Goal: Task Accomplishment & Management: Use online tool/utility

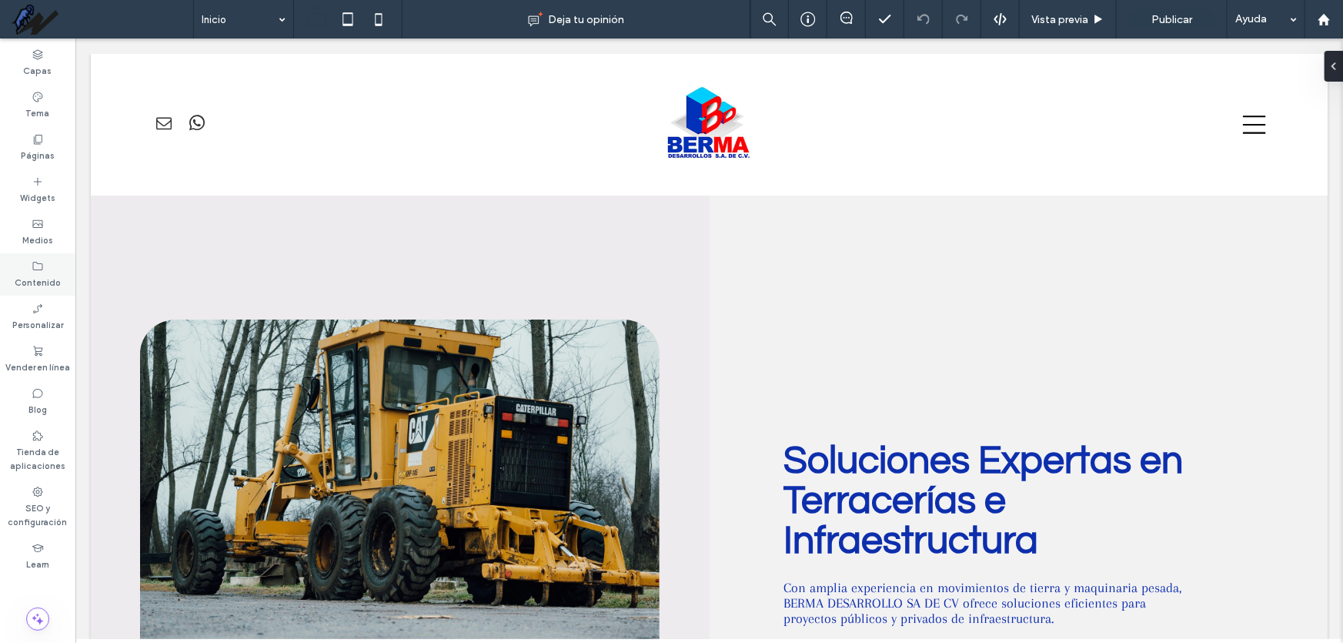
click at [27, 275] on label "Contenido" at bounding box center [38, 281] width 46 height 17
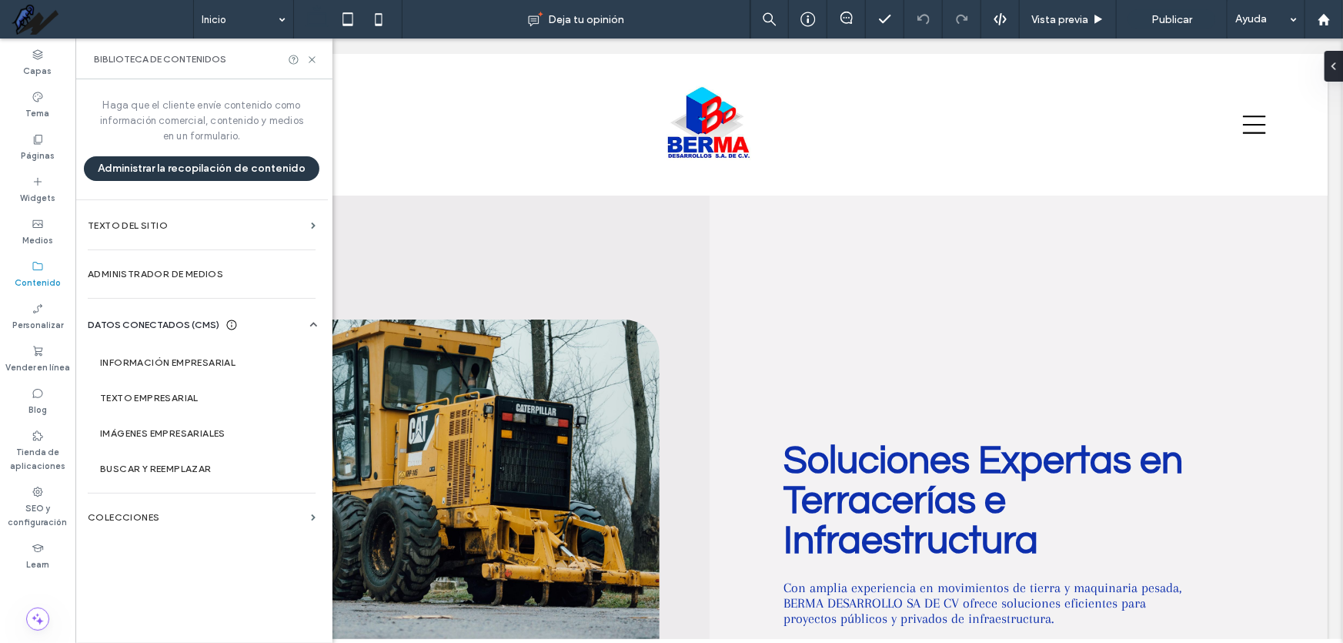
click at [197, 167] on button "Administrar la recopilación de contenido" at bounding box center [202, 168] width 236 height 25
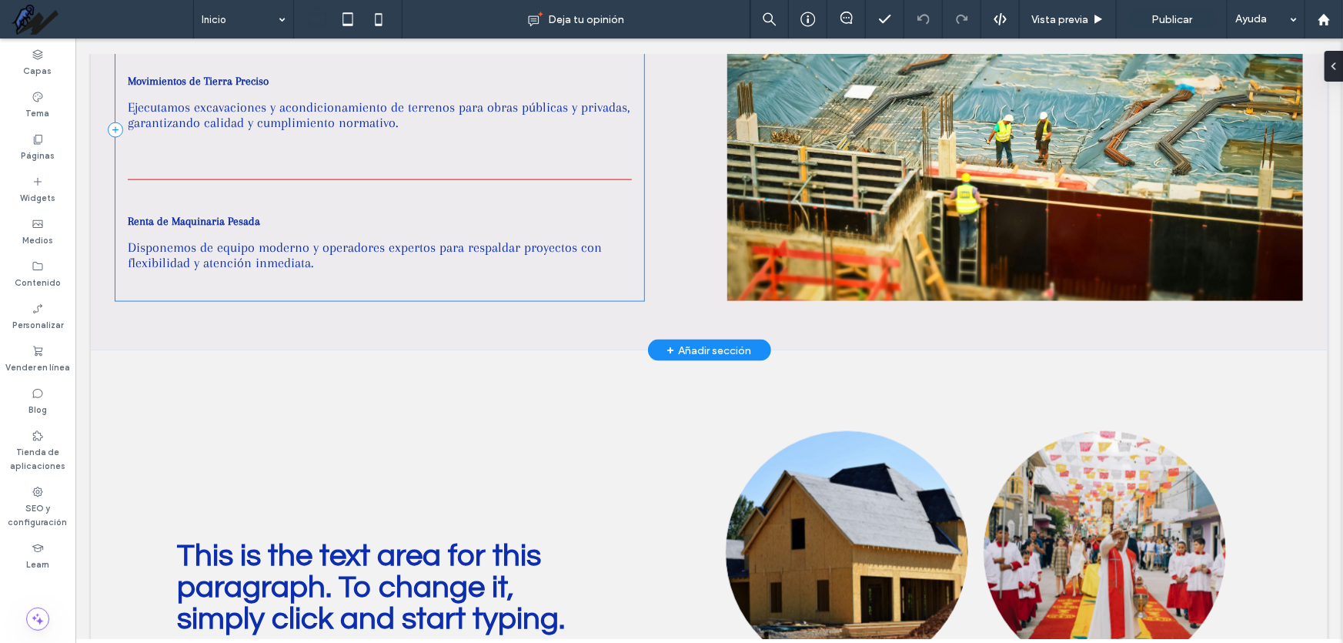
scroll to position [1049, 0]
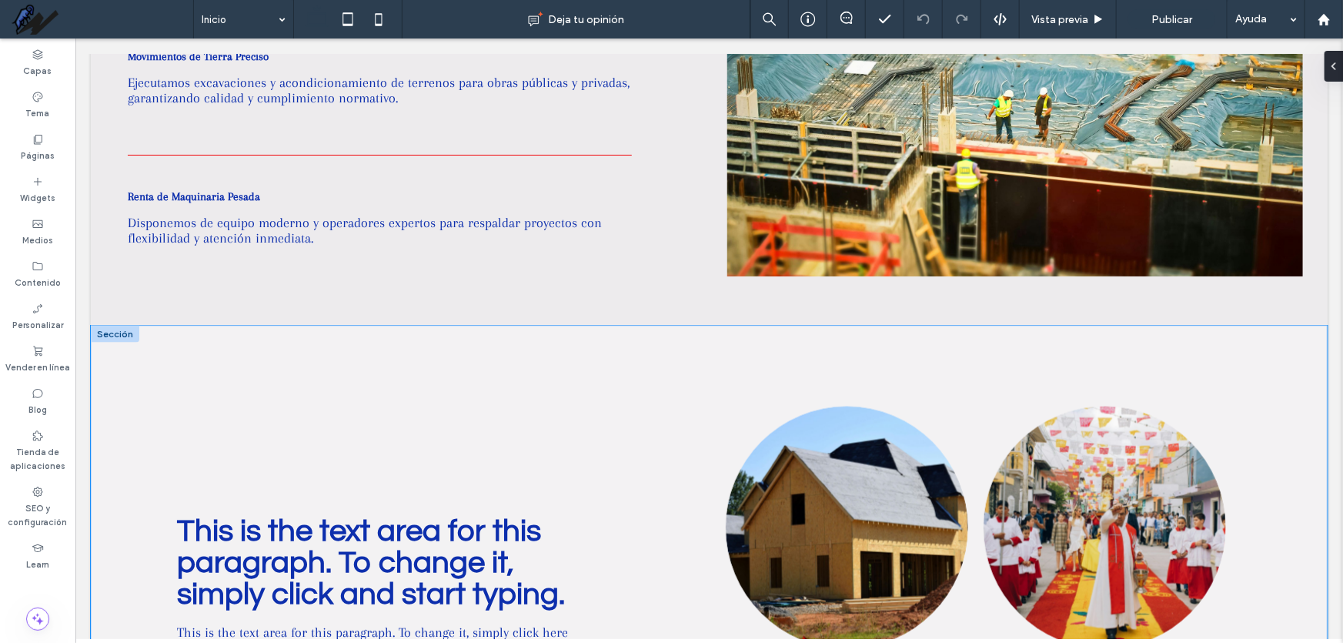
click at [1186, 353] on div "This is the text area for this paragraph. To change it, simply click and start …" at bounding box center [708, 655] width 1237 height 661
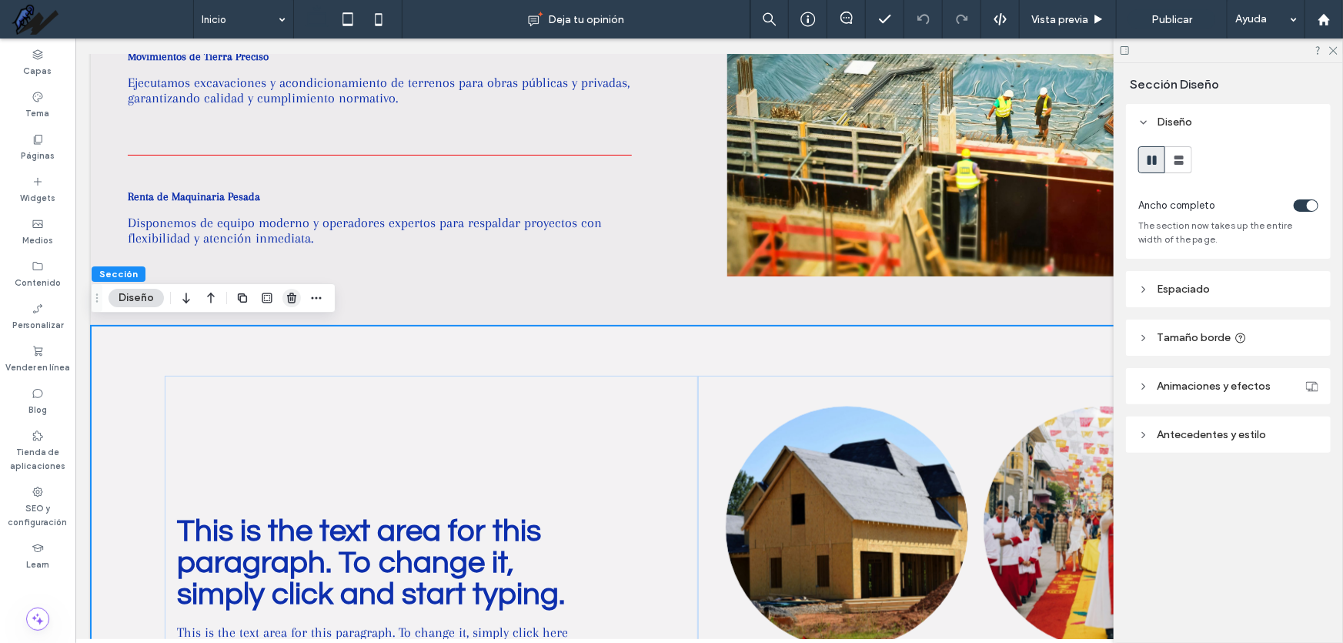
click at [290, 301] on icon "button" at bounding box center [292, 298] width 12 height 12
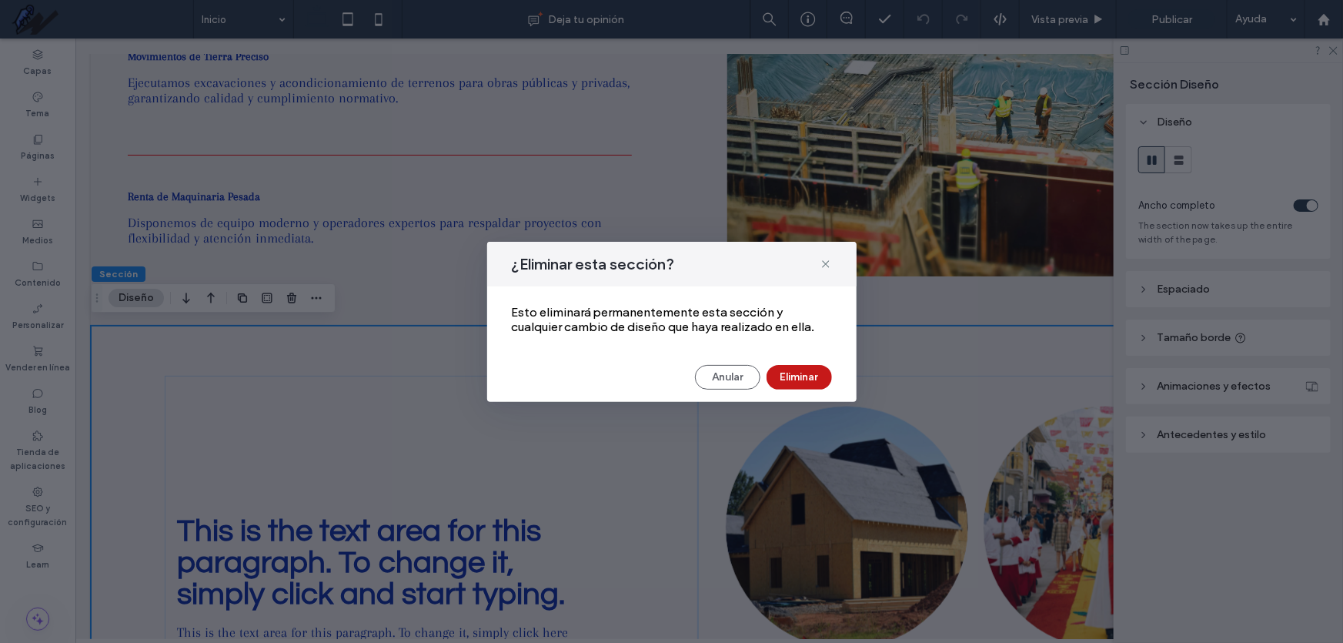
click at [788, 375] on button "Eliminar" at bounding box center [799, 377] width 65 height 25
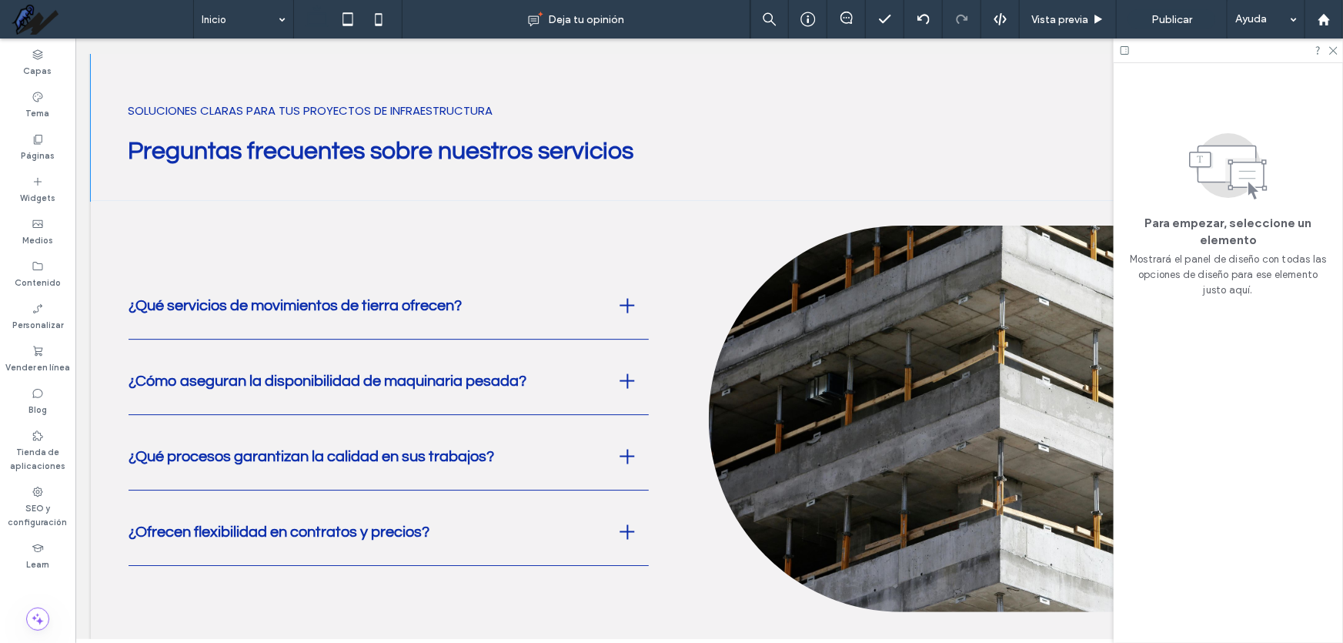
scroll to position [2379, 0]
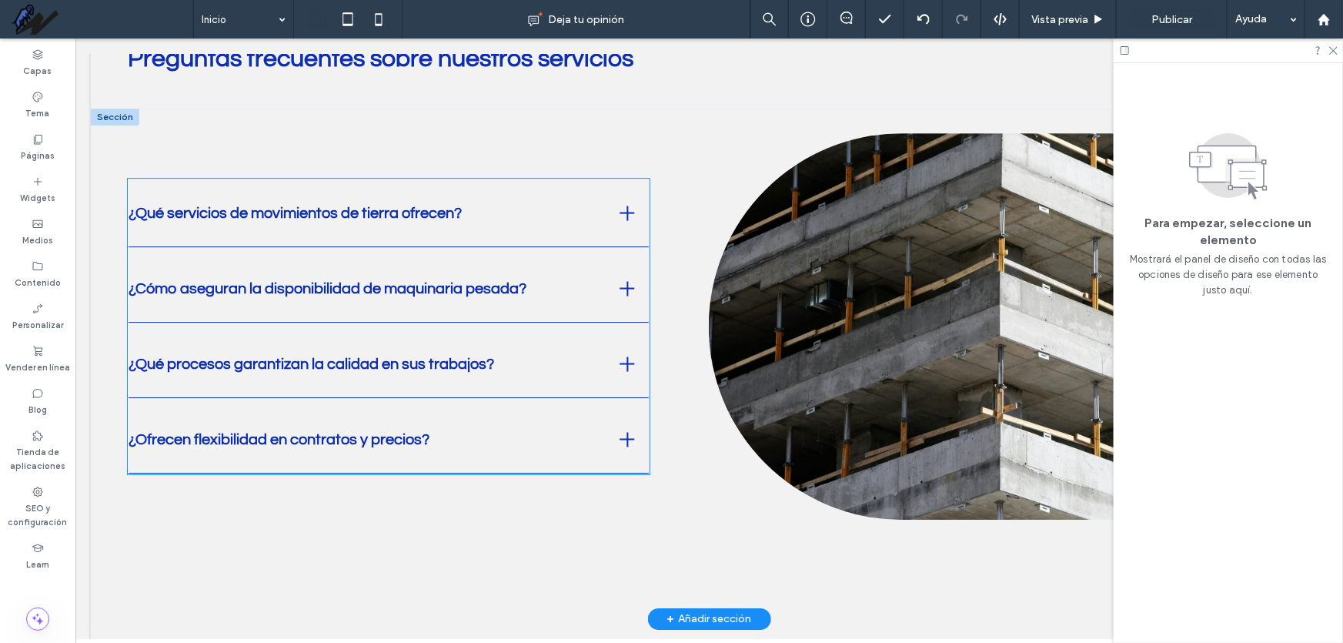
click at [626, 362] on div at bounding box center [627, 363] width 2 height 15
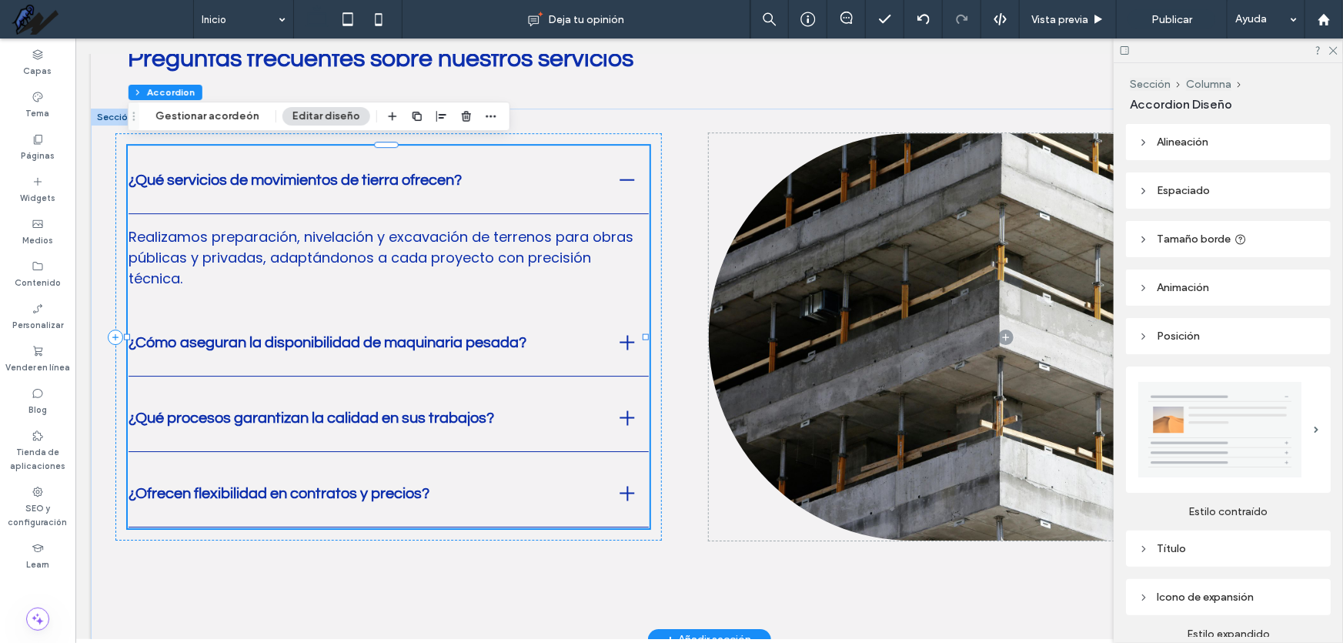
click at [621, 346] on div at bounding box center [627, 341] width 42 height 42
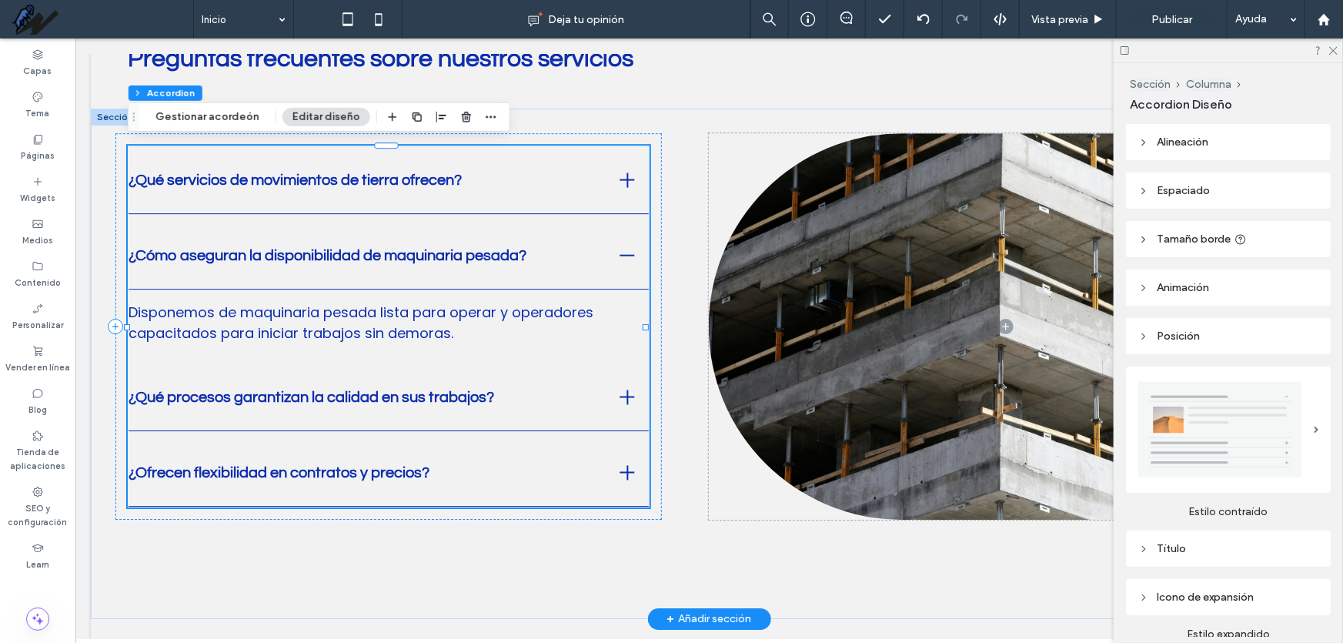
click at [620, 389] on div at bounding box center [627, 396] width 15 height 15
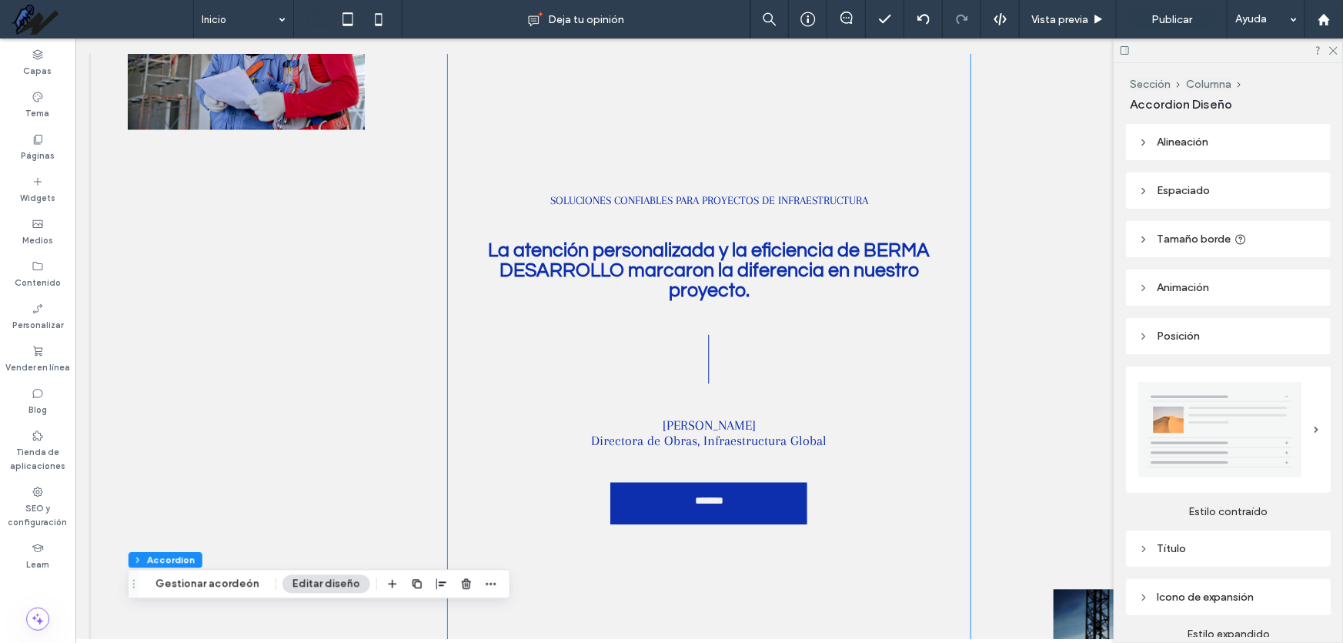
scroll to position [1329, 0]
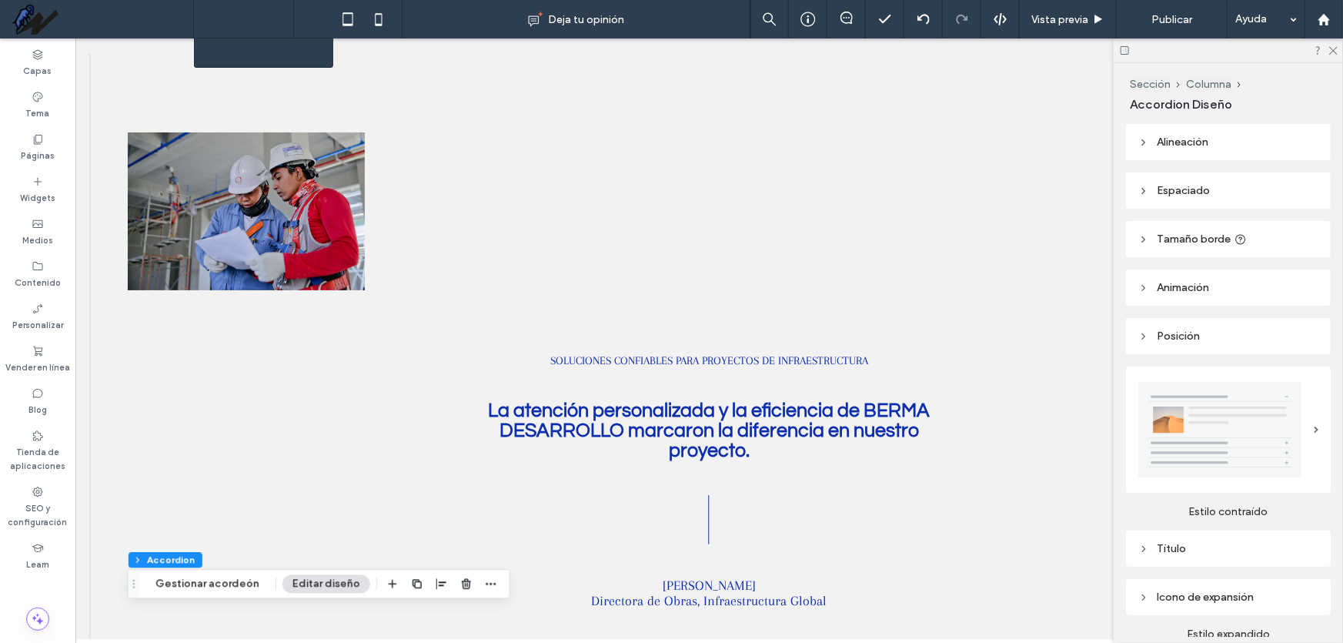
click at [261, 22] on input at bounding box center [240, 19] width 76 height 38
click at [44, 152] on label "Páginas" at bounding box center [38, 153] width 34 height 17
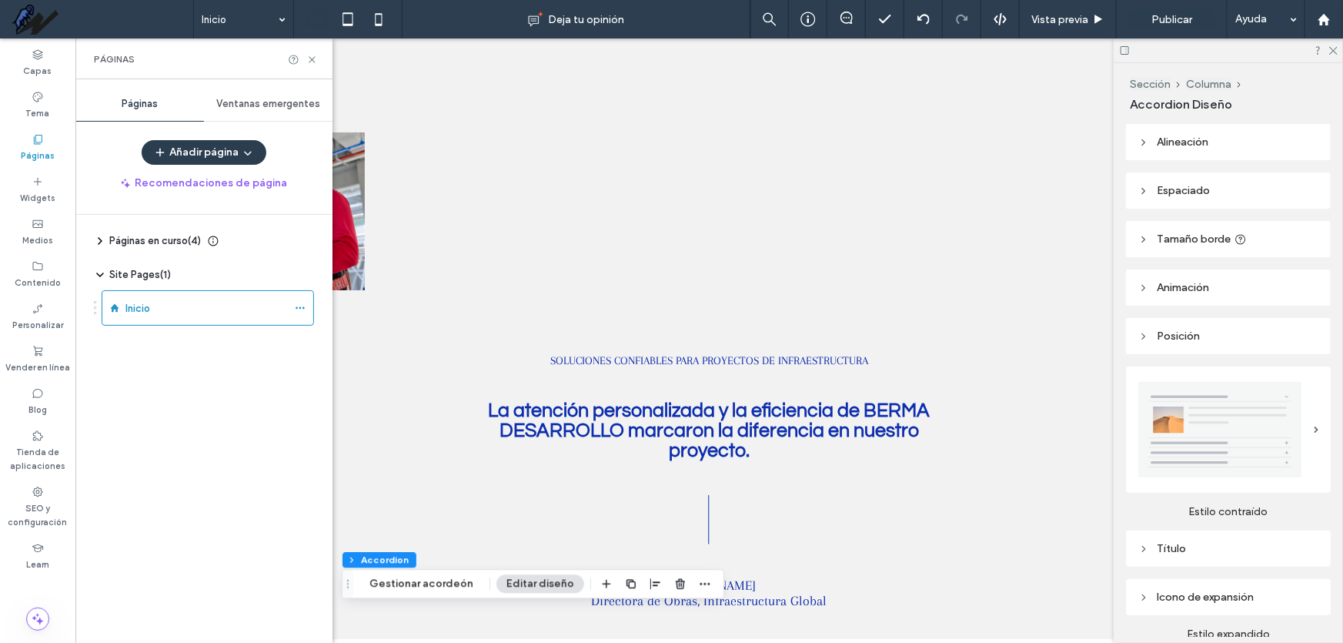
click at [96, 246] on icon at bounding box center [100, 241] width 12 height 12
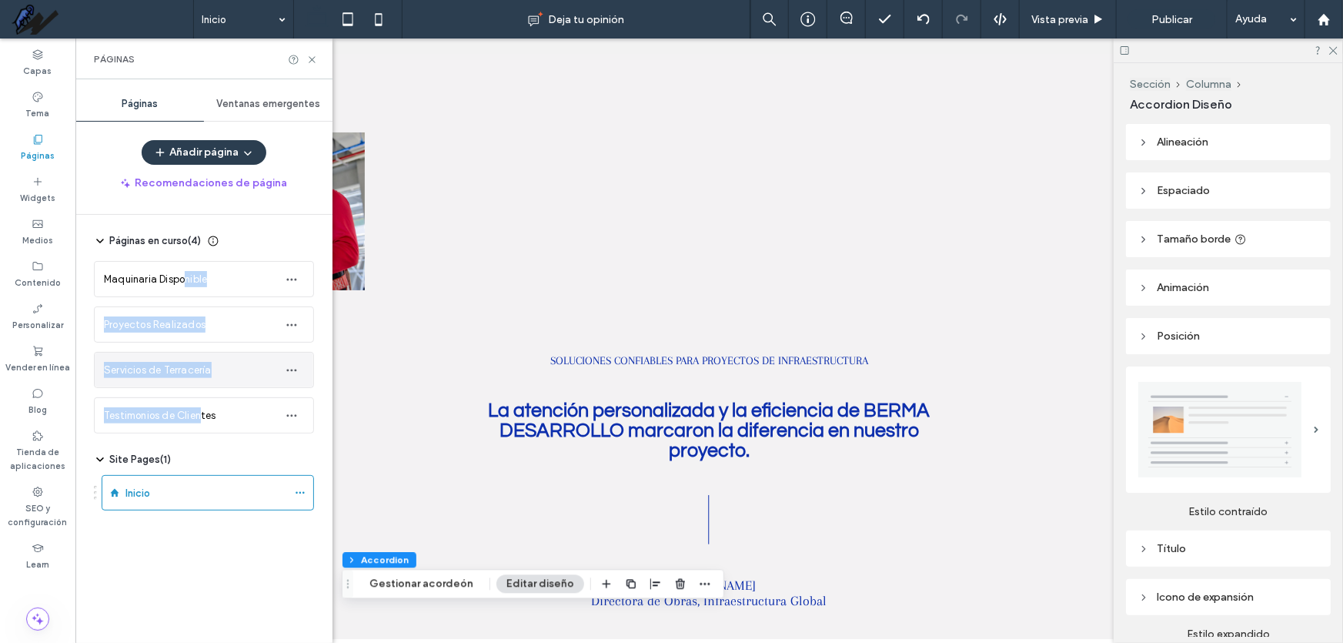
drag, startPoint x: 185, startPoint y: 285, endPoint x: 229, endPoint y: 370, distance: 96.4
click at [208, 392] on div "Maquinaria Disponible Proyectos Realizados Servicios de Terracería Testimonios …" at bounding box center [204, 341] width 220 height 185
click at [286, 280] on icon "button" at bounding box center [292, 279] width 12 height 12
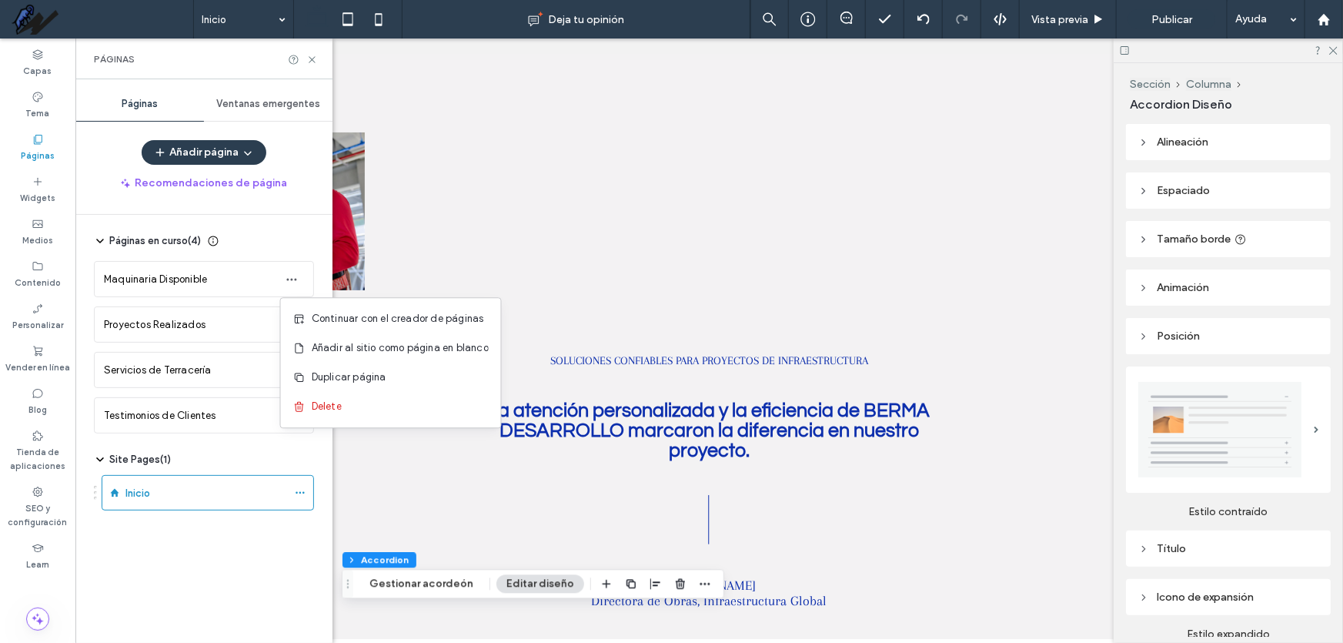
click at [248, 564] on div "Páginas en curso ( 4 ) Maquinaria Disponible Proyectos Realizados Servicios de …" at bounding box center [213, 425] width 239 height 420
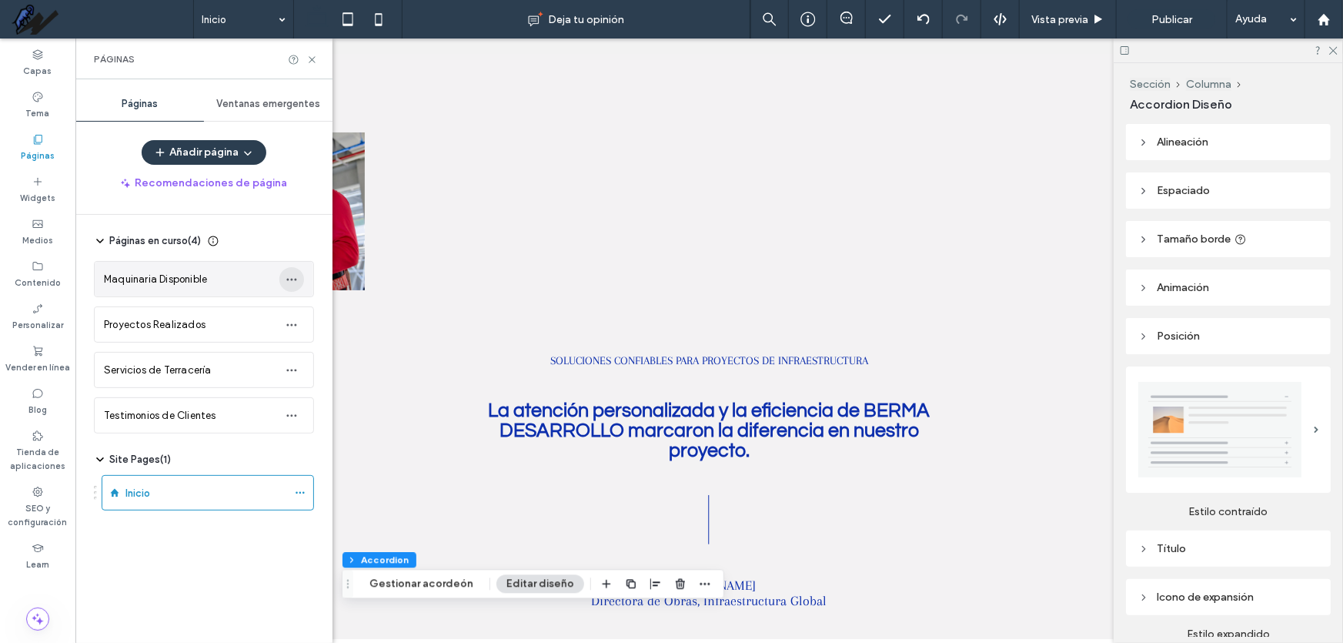
click at [293, 279] on icon "button" at bounding box center [292, 279] width 12 height 12
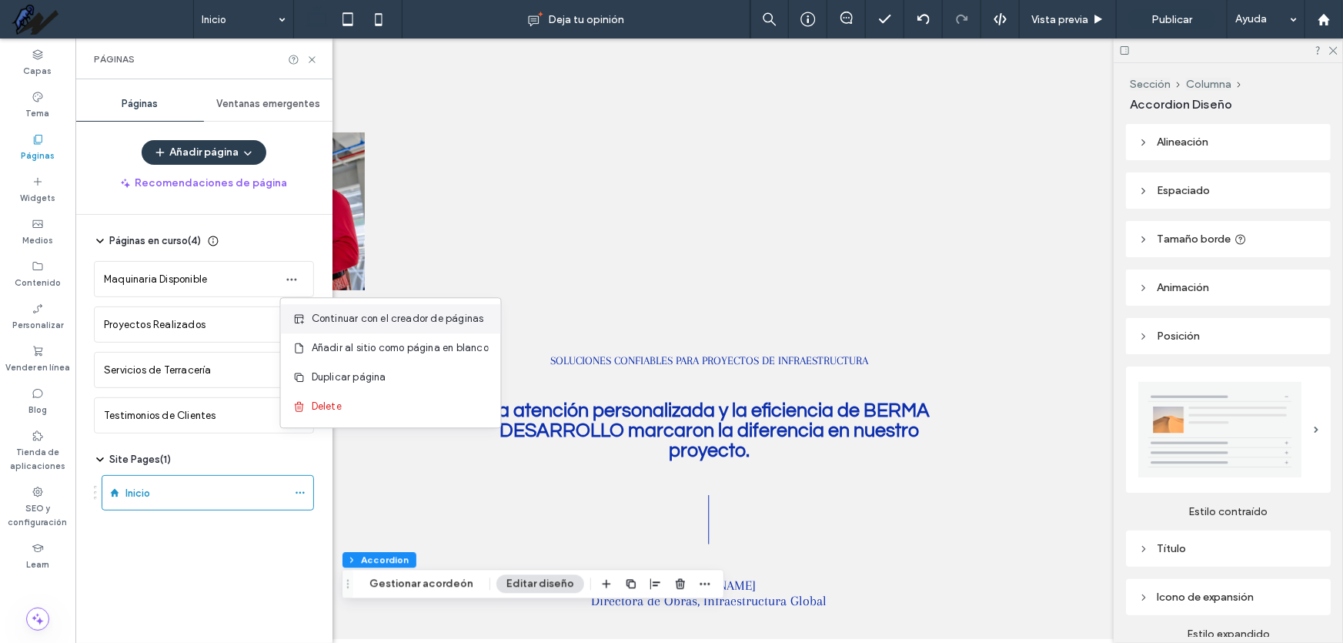
click at [319, 316] on span "Continuar con el creador de páginas" at bounding box center [398, 318] width 172 height 15
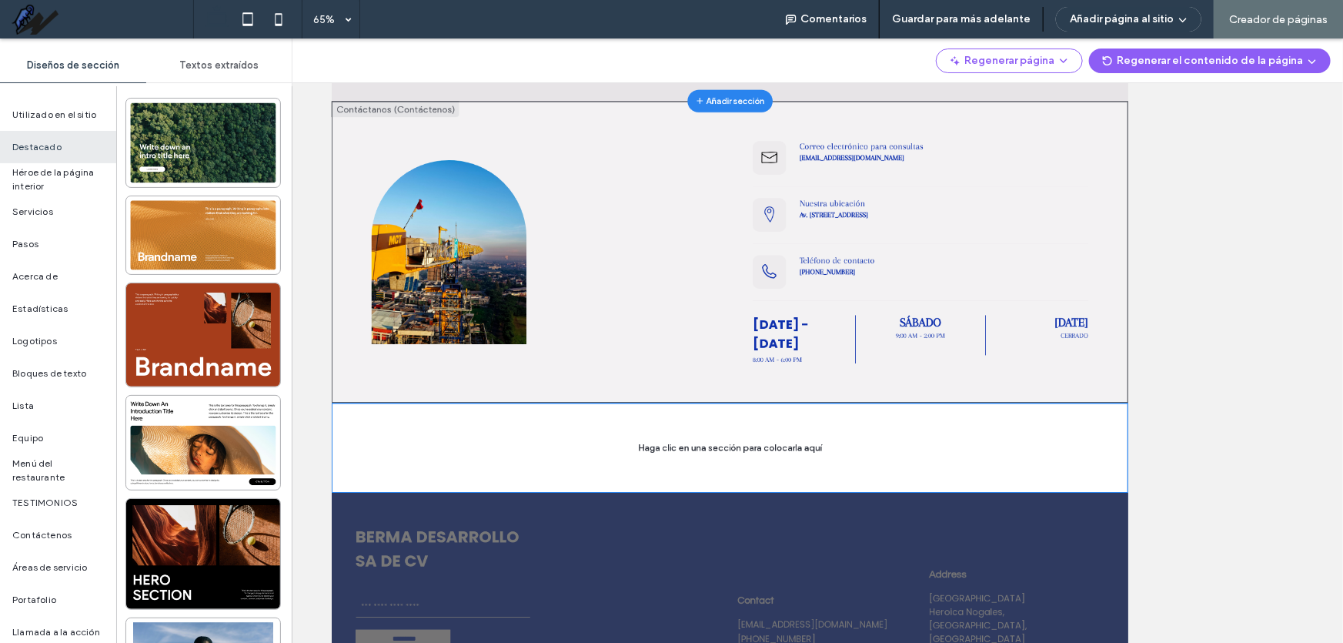
scroll to position [2224, 0]
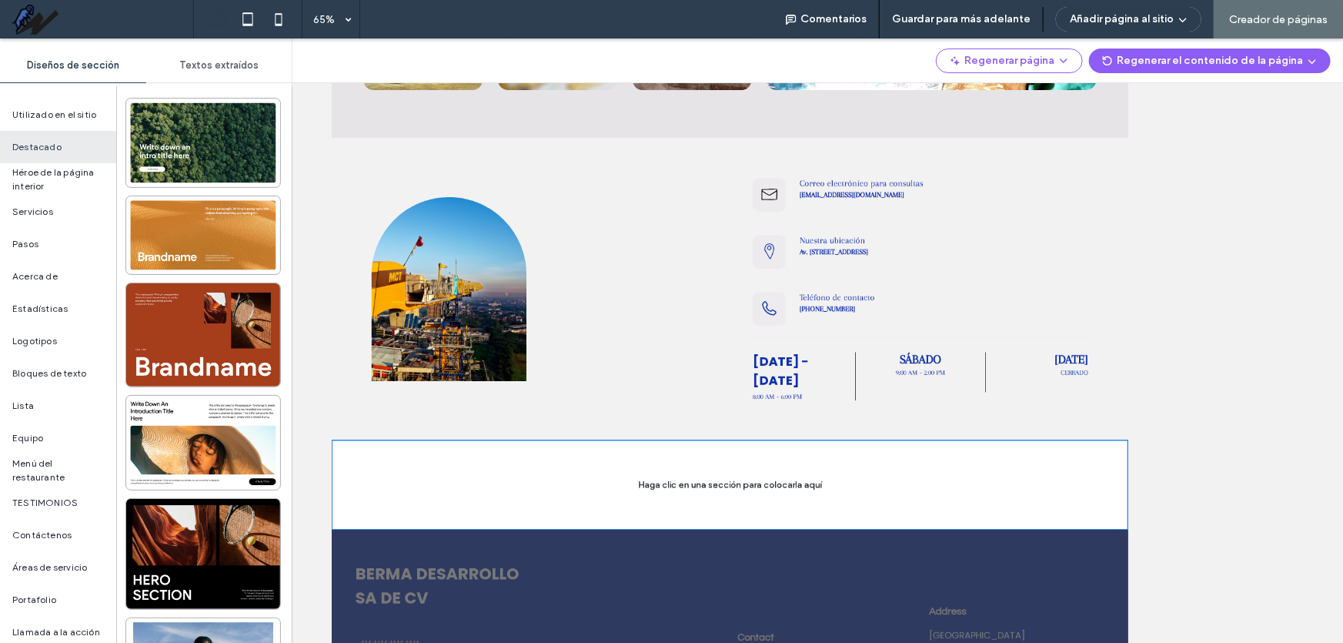
click at [1283, 17] on span "Creador de páginas" at bounding box center [1278, 19] width 99 height 13
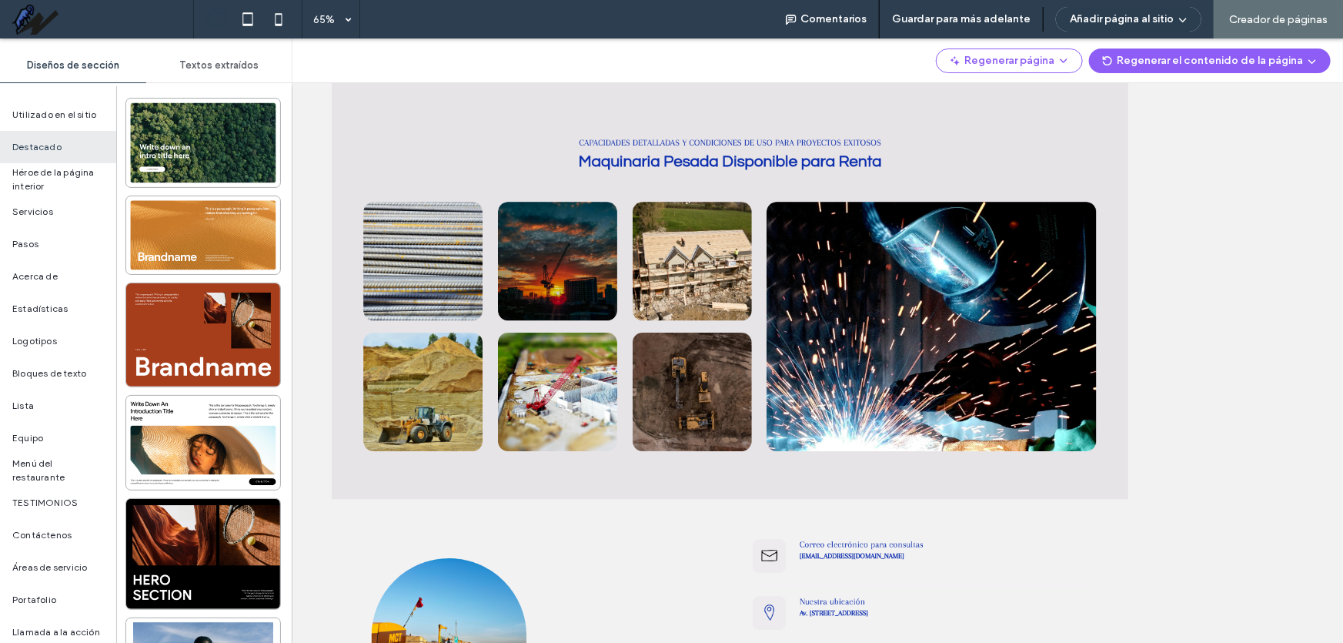
scroll to position [1734, 0]
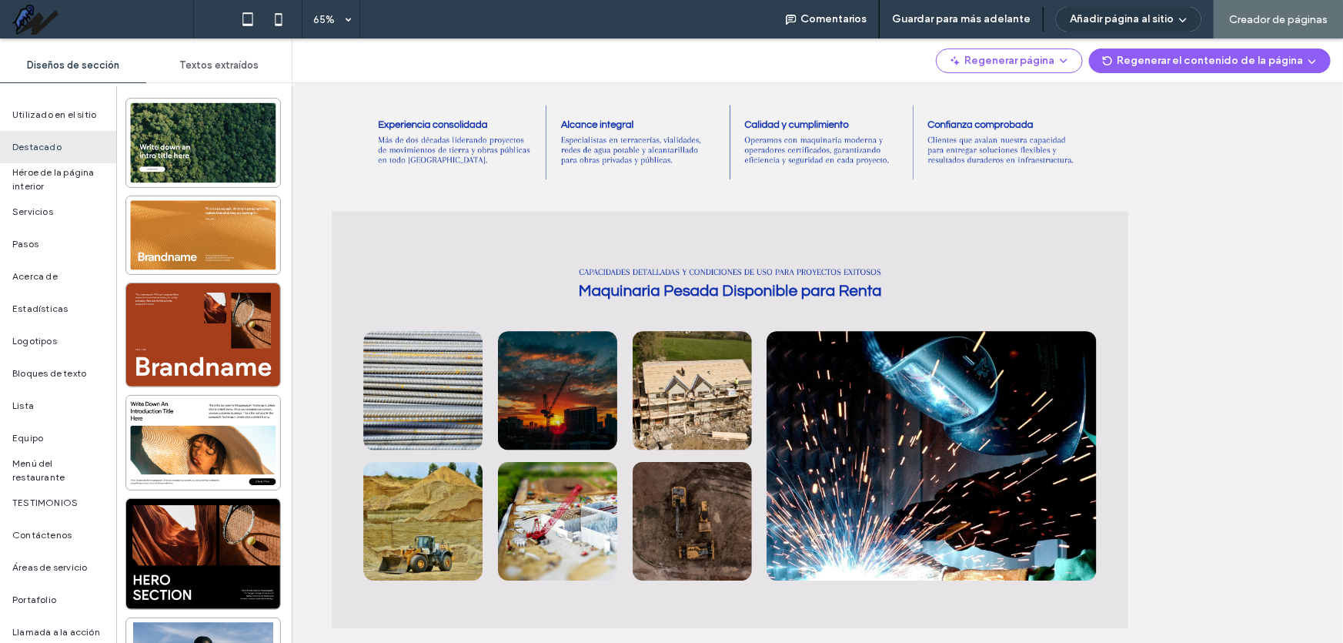
click at [1132, 28] on button "Añadir página al sitio" at bounding box center [1128, 19] width 145 height 25
click at [1172, 86] on div "Agregar e ir al editor" at bounding box center [1134, 88] width 178 height 29
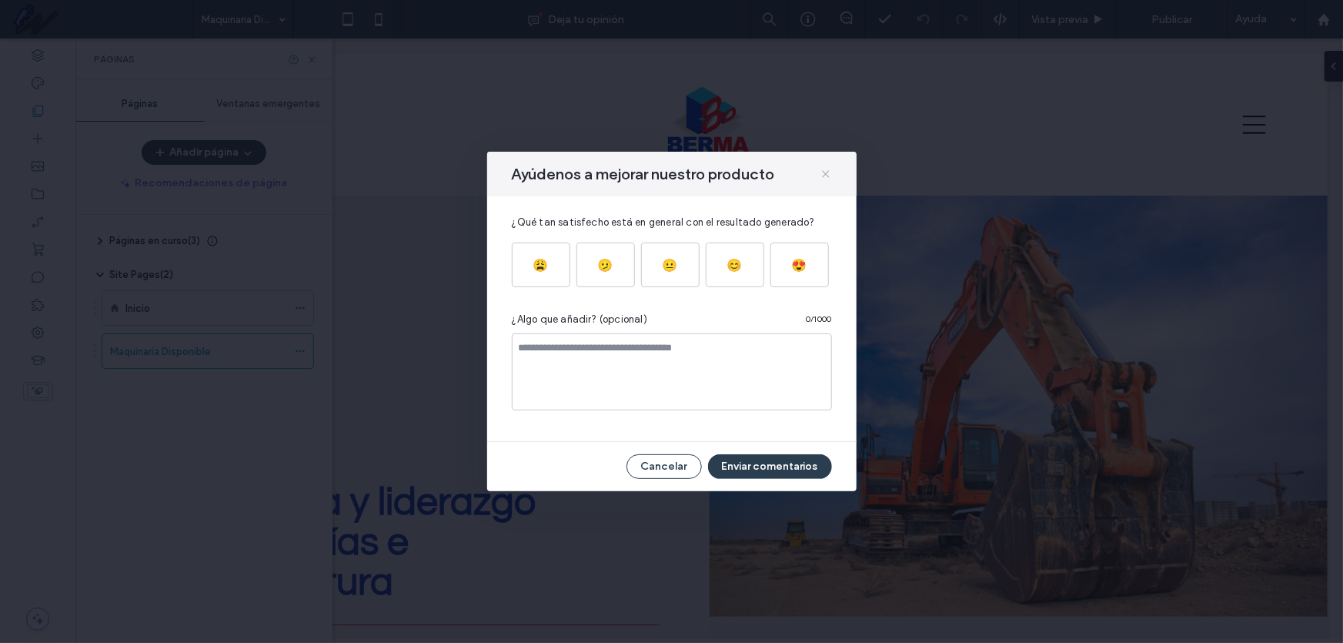
click at [828, 172] on use at bounding box center [825, 173] width 7 height 7
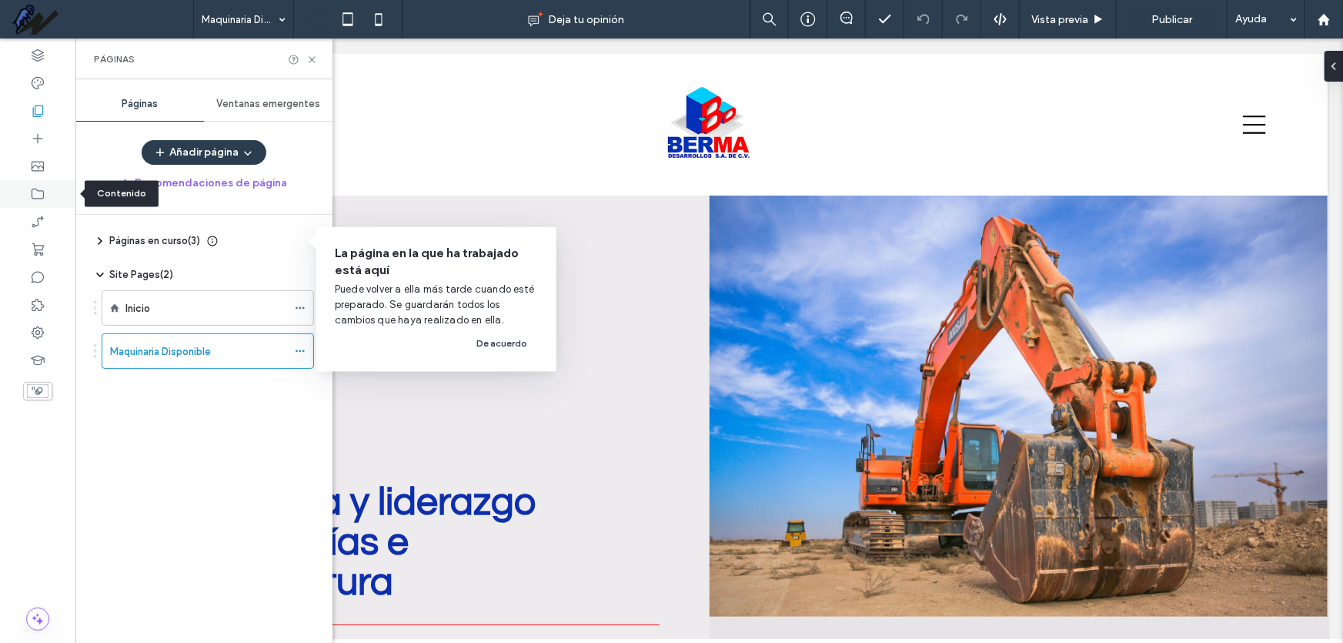
click at [48, 197] on div at bounding box center [37, 194] width 75 height 28
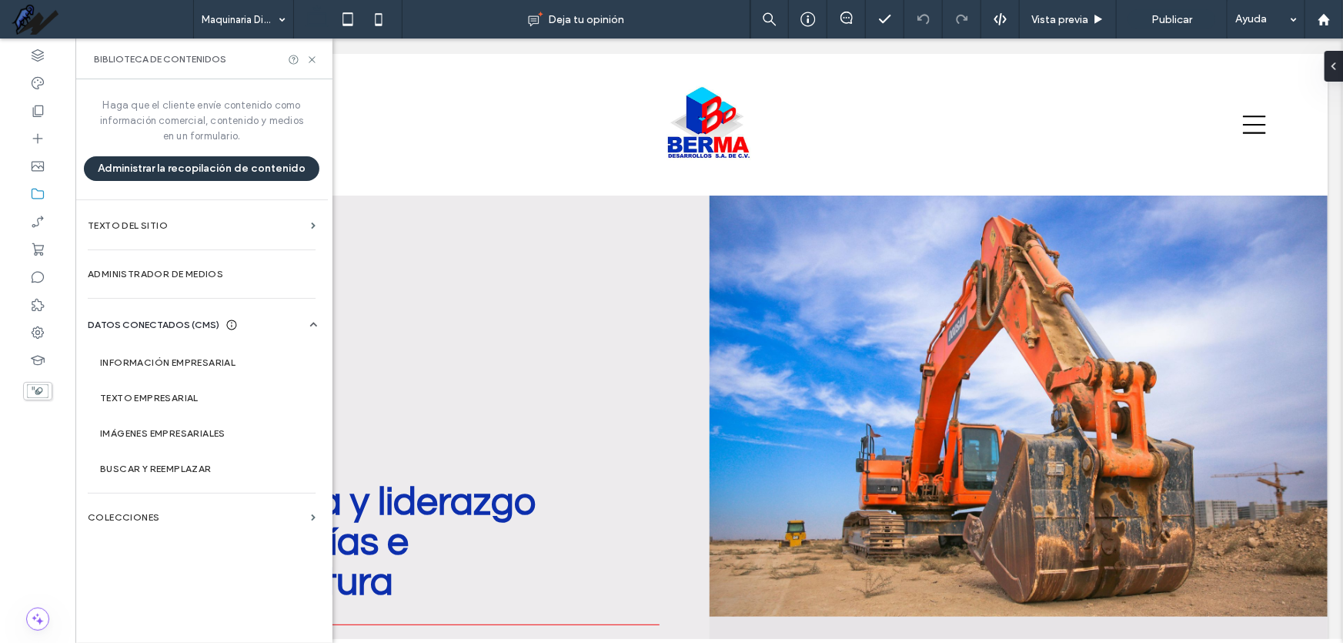
click at [203, 175] on button "Administrar la recopilación de contenido" at bounding box center [202, 168] width 236 height 25
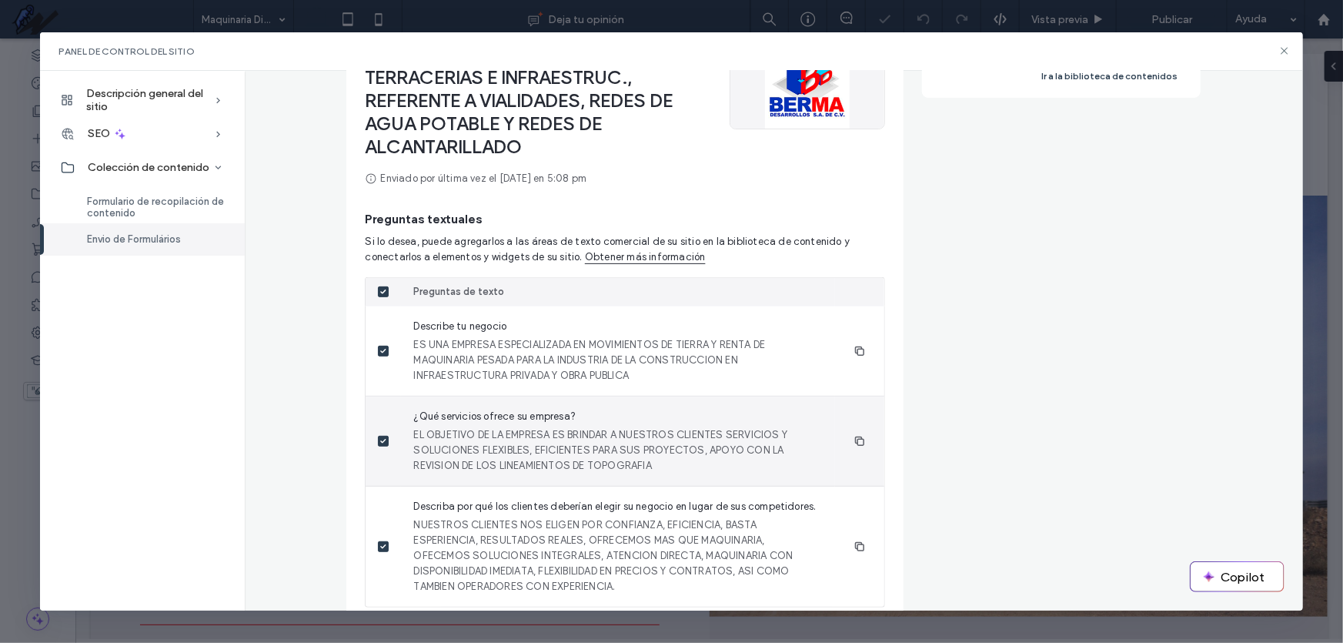
scroll to position [139, 0]
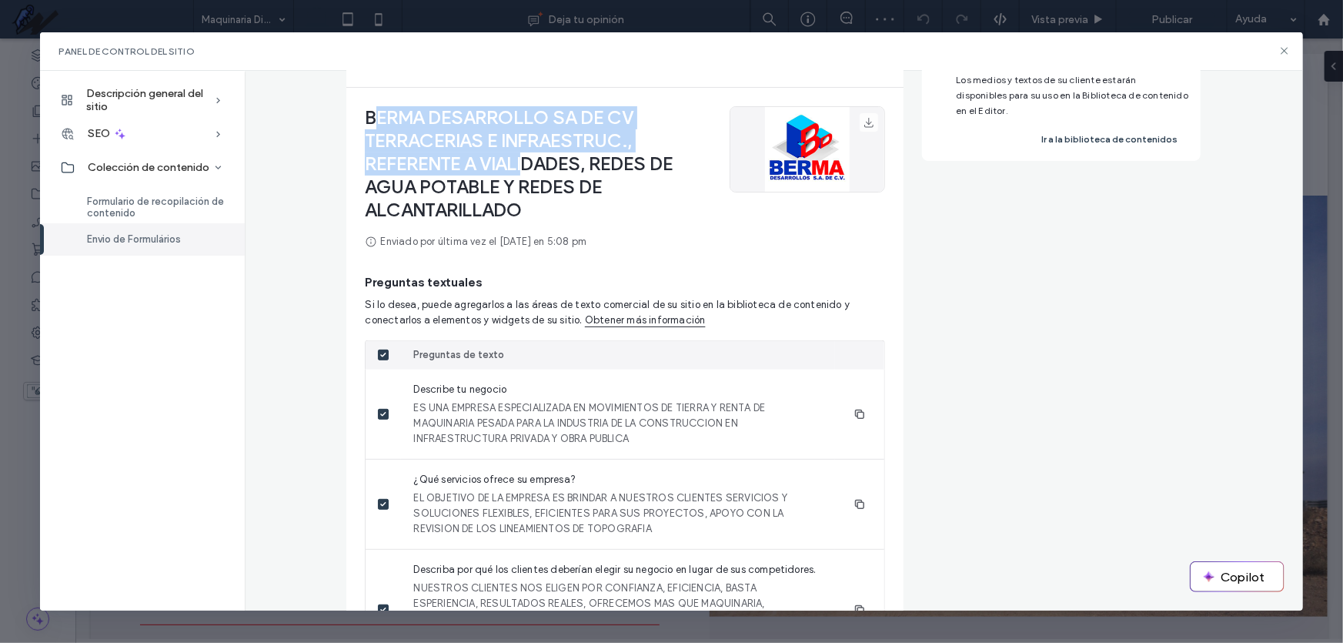
drag, startPoint x: 367, startPoint y: 112, endPoint x: 532, endPoint y: 162, distance: 172.2
click at [532, 162] on div "BERMA DESARROLLO SA DE CV TERRACERIAS E INFRAESTRUC., REFERENTE A VIALIDADES, R…" at bounding box center [541, 163] width 353 height 115
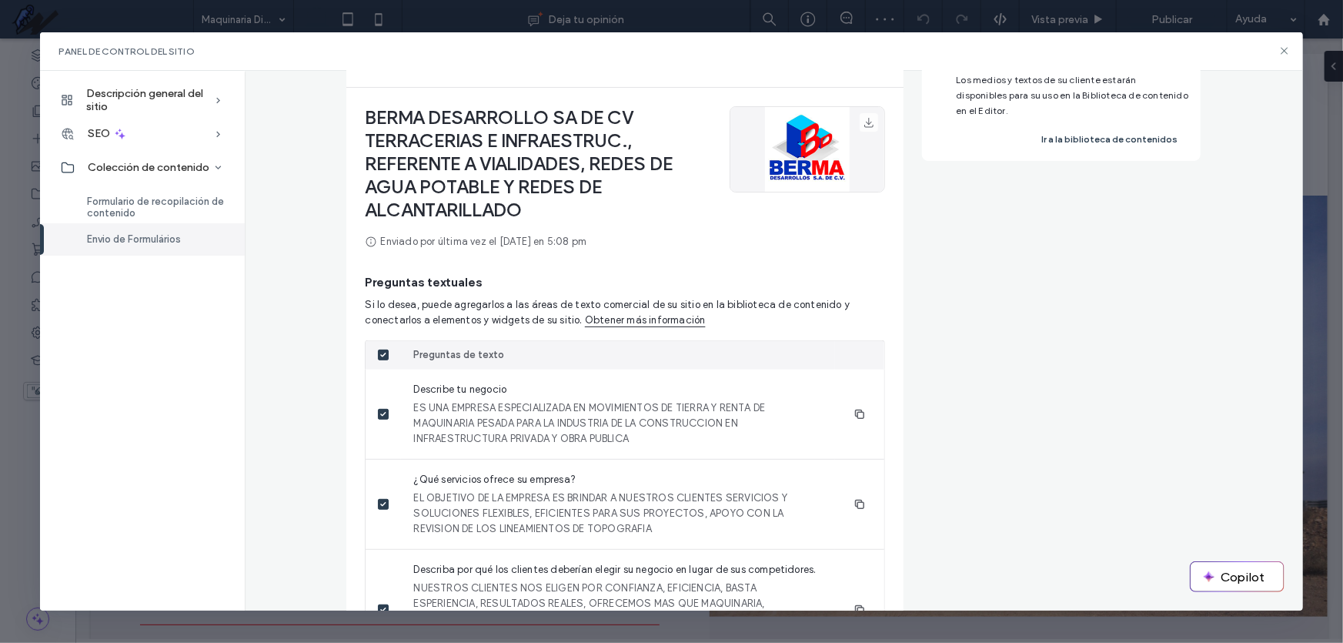
click at [584, 199] on span "TERRACERIAS E INFRAESTRUC., REFERENTE A VIALIDADES, REDES DE AGUA POTABLE Y RED…" at bounding box center [541, 175] width 353 height 92
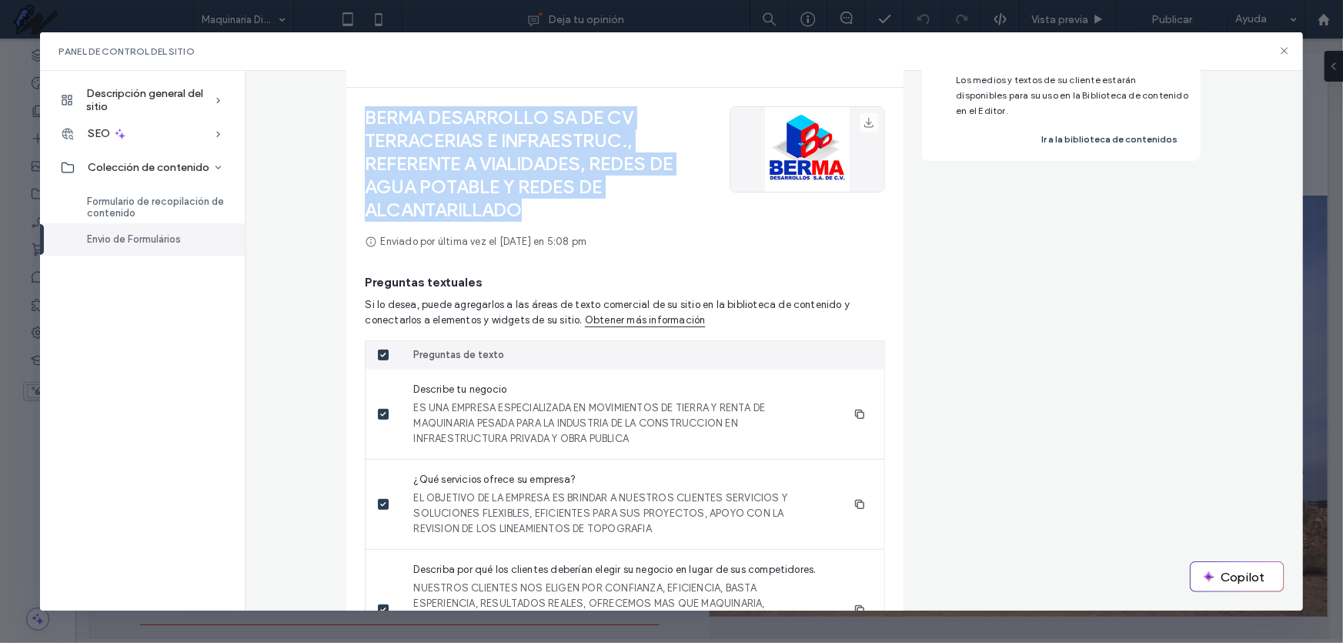
drag, startPoint x: 543, startPoint y: 216, endPoint x: 356, endPoint y: 108, distance: 215.9
click at [356, 108] on div "BERMA DESARROLLO SA DE CV TERRACERIAS E INFRAESTRUC., REFERENTE A VIALIDADES, R…" at bounding box center [624, 424] width 557 height 672
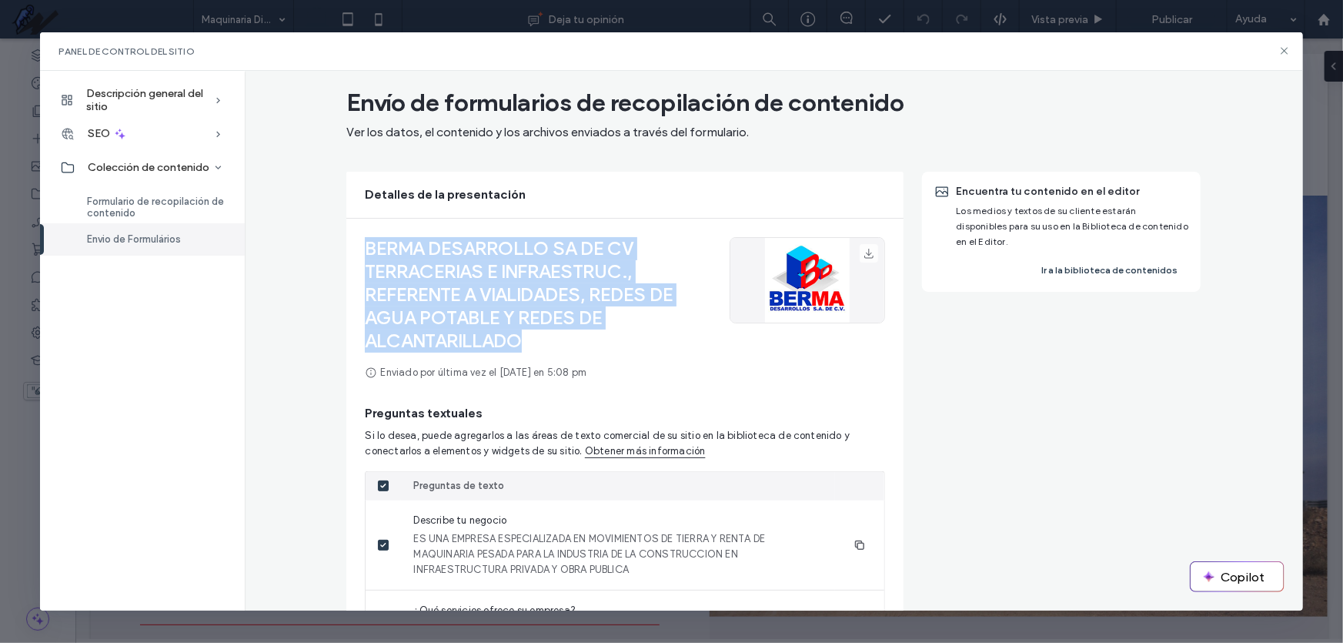
scroll to position [0, 0]
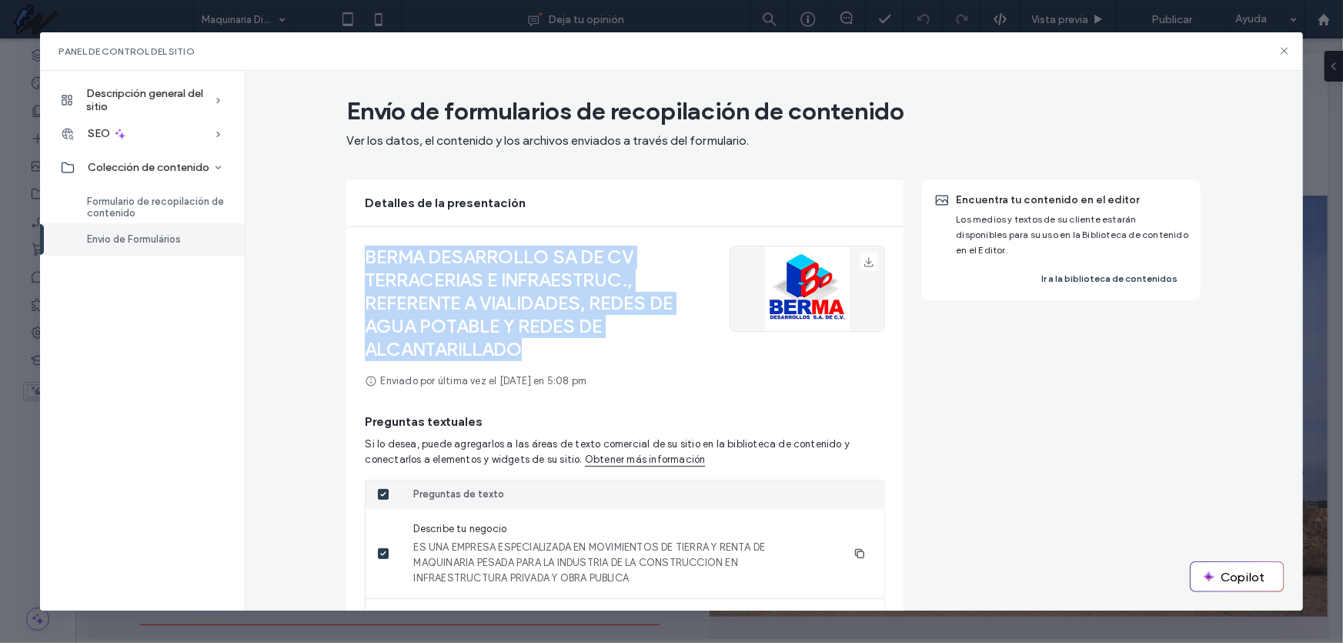
copy div "BERMA DESARROLLO SA DE CV TERRACERIAS E INFRAESTRUC., REFERENTE A VIALIDADES, R…"
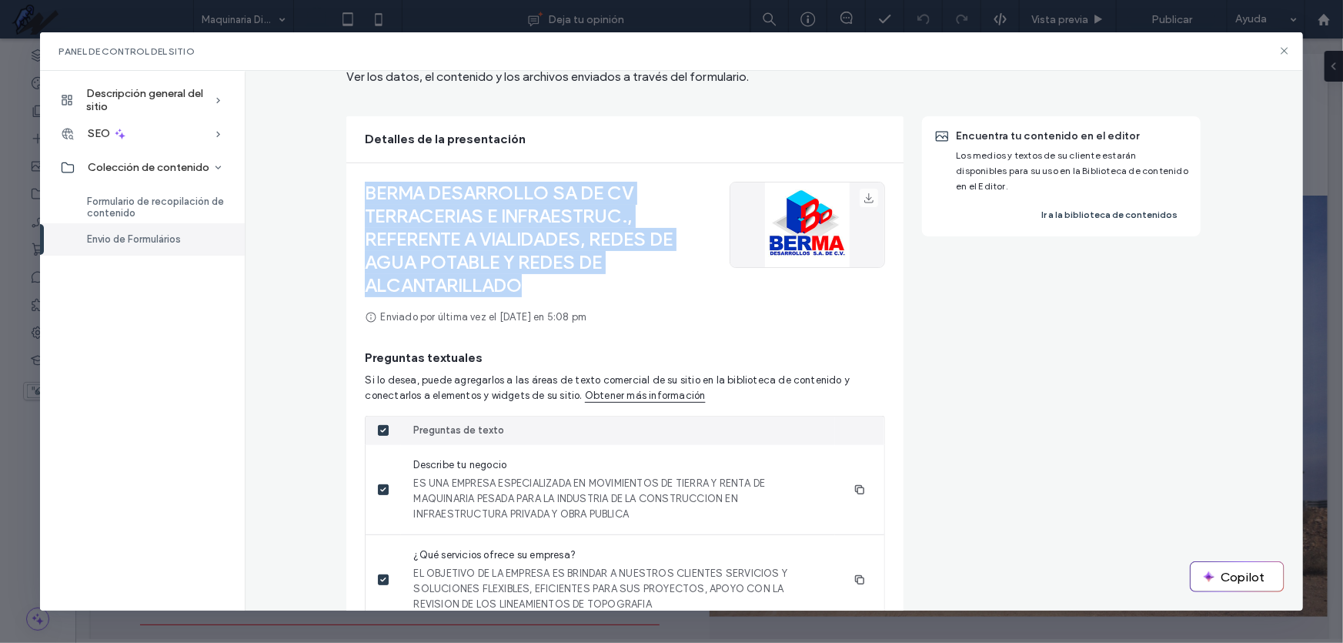
scroll to position [139, 0]
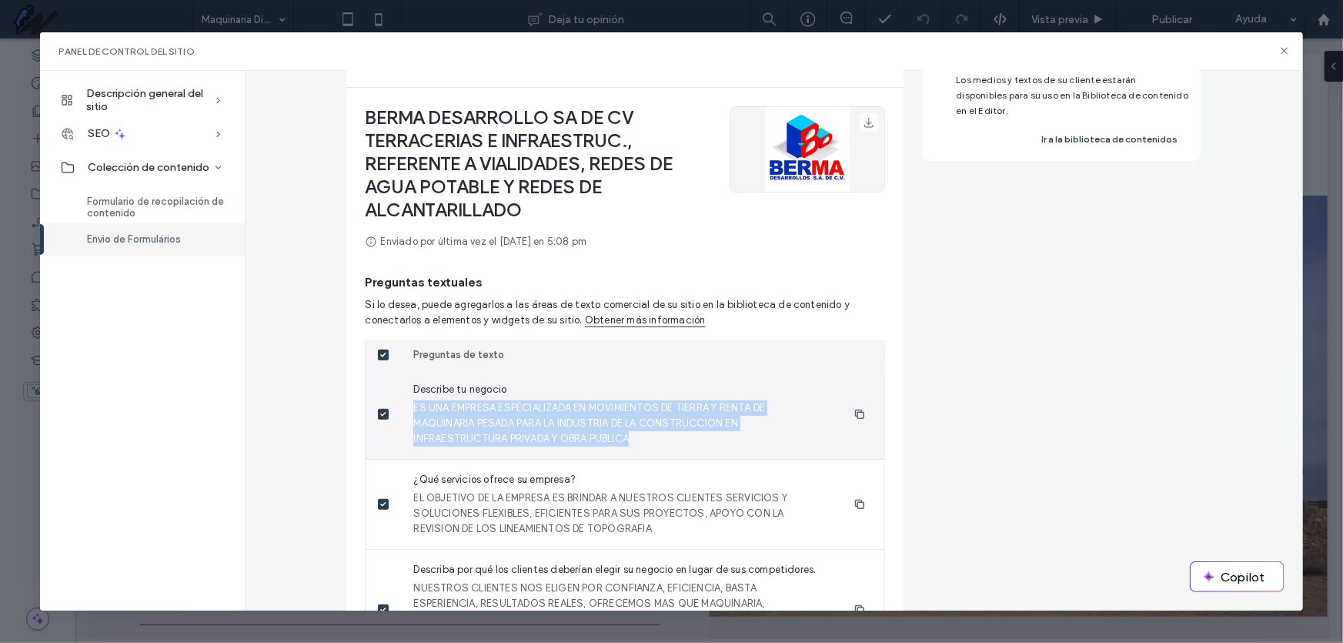
drag, startPoint x: 632, startPoint y: 440, endPoint x: 406, endPoint y: 413, distance: 227.2
click at [406, 413] on div "Describe tu negocio ES UNA EMPRESA ESPECIALIZADA EN MOVIMIENTOS DE TIERRA Y REN…" at bounding box center [618, 414] width 434 height 89
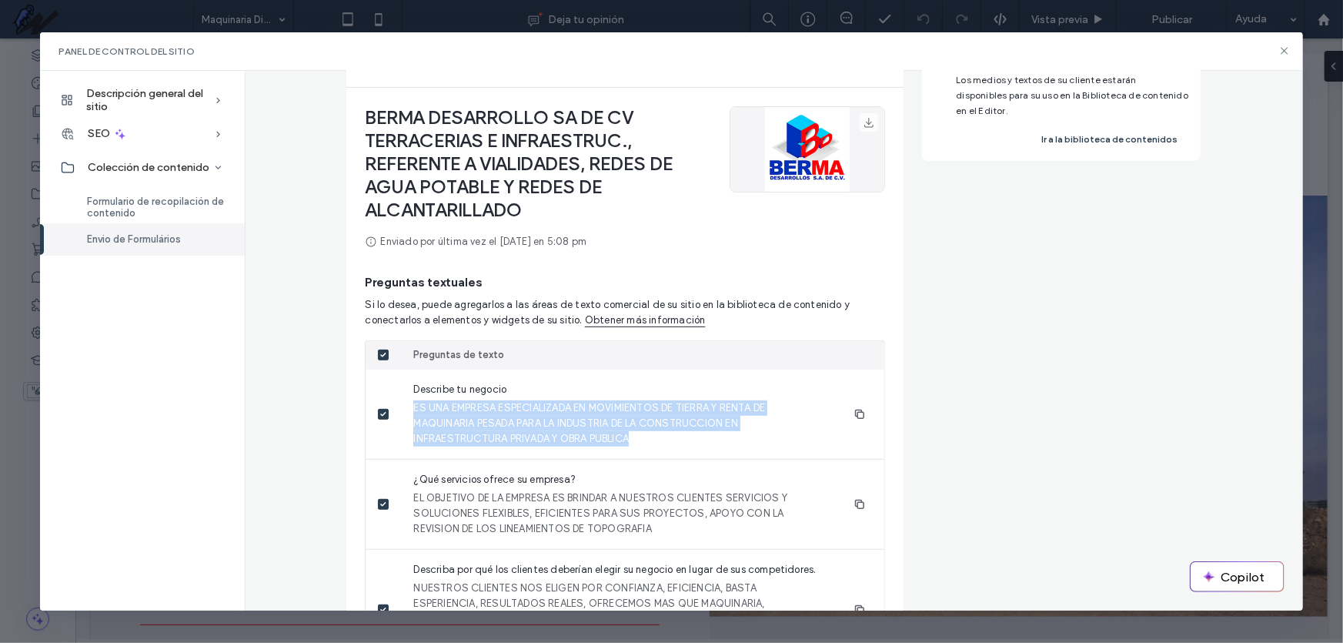
copy span "ES UNA EMPRESA ESPECIALIZADA EN MOVIMIENTOS DE TIERRA Y RENTA DE MAQUINARIA PES…"
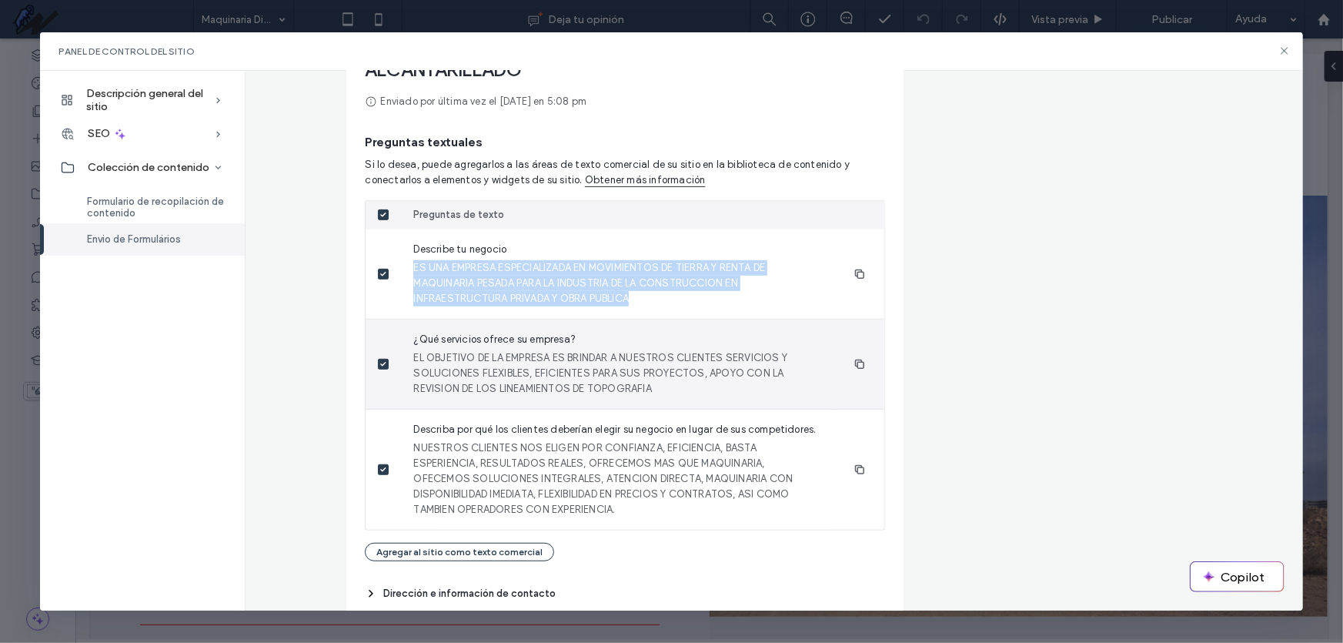
scroll to position [287, 0]
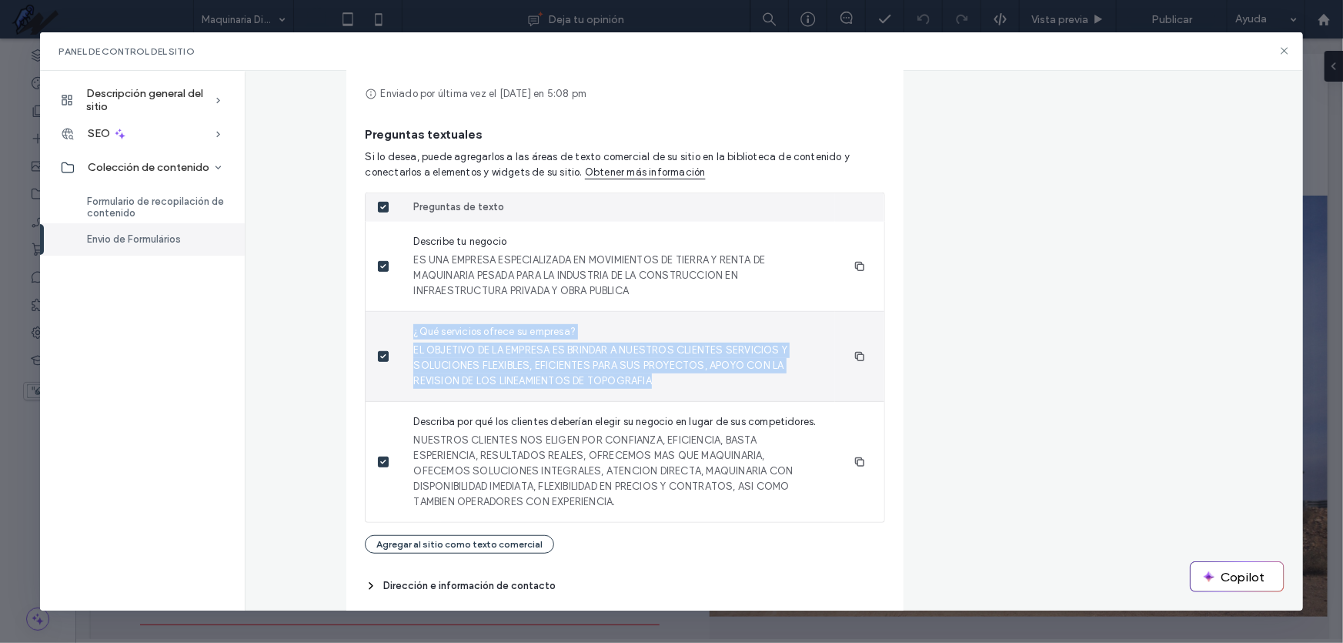
drag, startPoint x: 669, startPoint y: 376, endPoint x: 403, endPoint y: 330, distance: 270.3
click at [403, 330] on div "¿Qué servicios ofrece su empresa? EL OBJETIVO DE LA EMPRESA ES BRINDAR A NUESTR…" at bounding box center [618, 356] width 434 height 89
copy div "¿Qué servicios ofrece su empresa? EL OBJETIVO DE LA EMPRESA ES BRINDAR A NUESTR…"
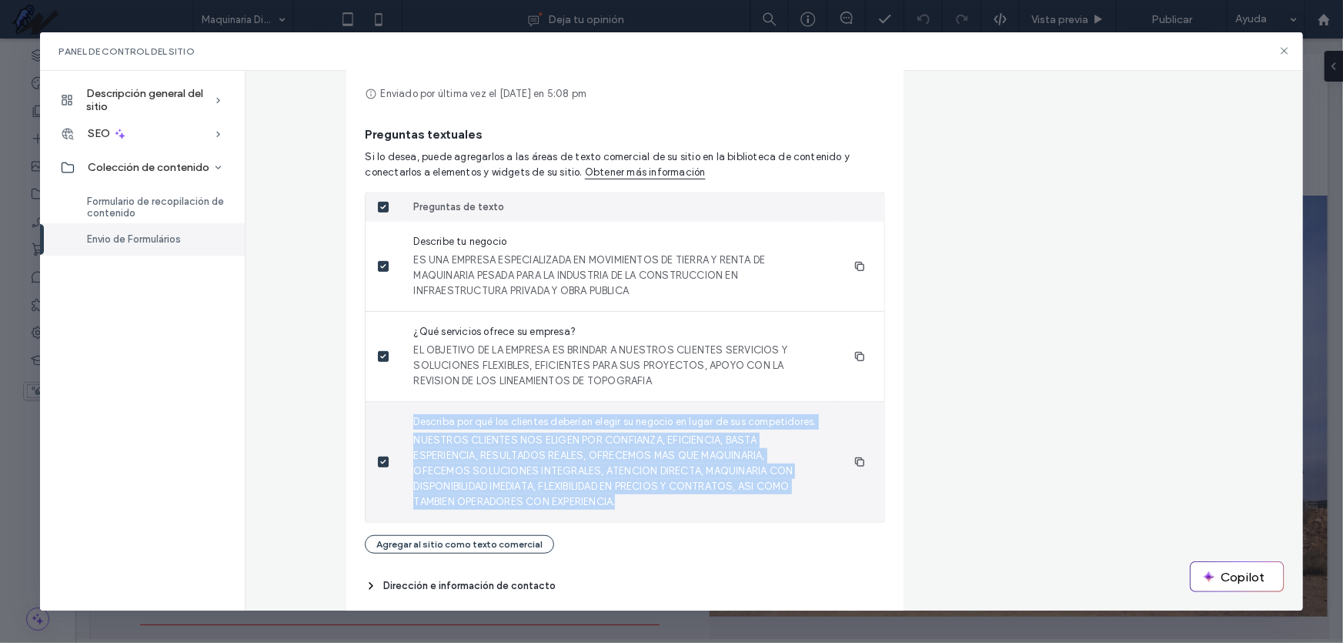
drag, startPoint x: 620, startPoint y: 499, endPoint x: 406, endPoint y: 423, distance: 227.2
click at [406, 423] on div "Describa por qué los clientes deberían elegir su negocio en lugar de sus compet…" at bounding box center [618, 462] width 434 height 120
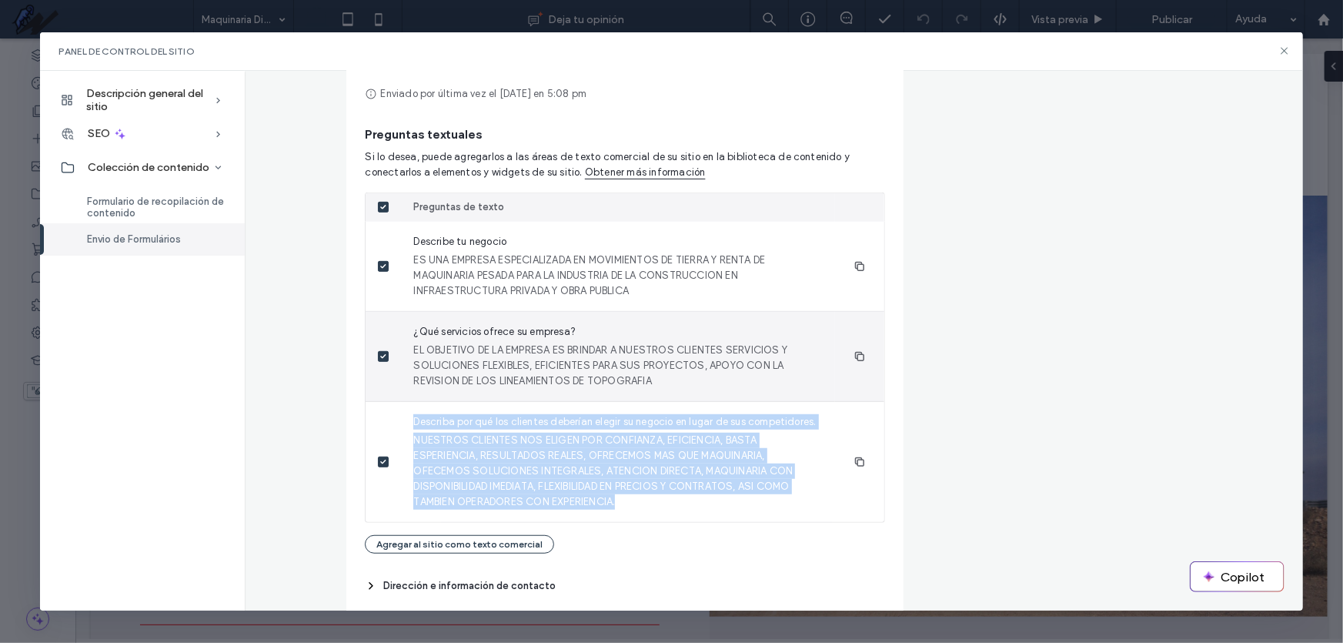
copy div "Describa por qué los clientes deberían elegir su negocio en lugar de sus compet…"
